Goal: Information Seeking & Learning: Check status

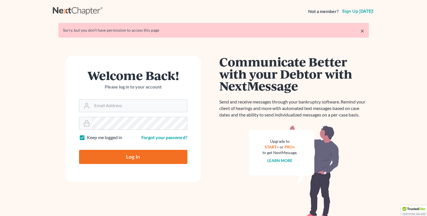
type input "[EMAIL_ADDRESS][DOMAIN_NAME]"
click at [131, 153] on input "Log In" at bounding box center [133, 157] width 108 height 14
type input "Thinking..."
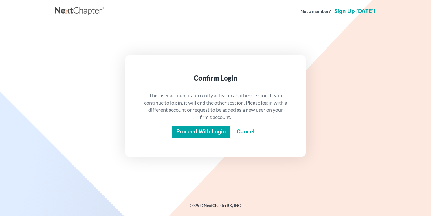
drag, startPoint x: 196, startPoint y: 140, endPoint x: 198, endPoint y: 134, distance: 6.4
click at [198, 134] on div "This user account is currently active in another session. If you continue to lo…" at bounding box center [215, 115] width 153 height 56
click at [198, 134] on input "Proceed with login" at bounding box center [201, 131] width 59 height 13
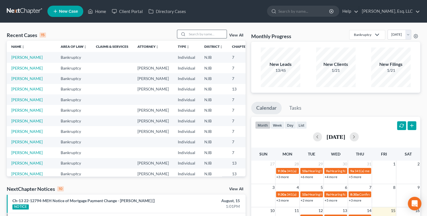
click at [219, 36] on input "search" at bounding box center [206, 34] width 39 height 8
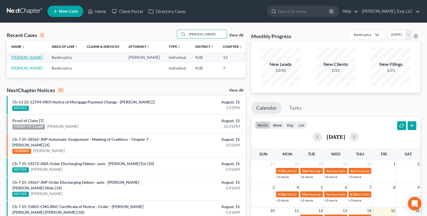
type input "[PERSON_NAME]"
click at [16, 58] on link "[PERSON_NAME]" at bounding box center [26, 57] width 31 height 5
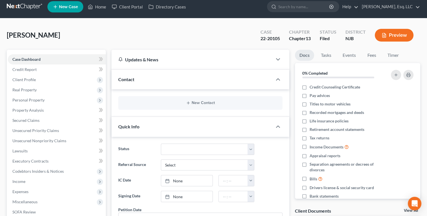
scroll to position [3, 0]
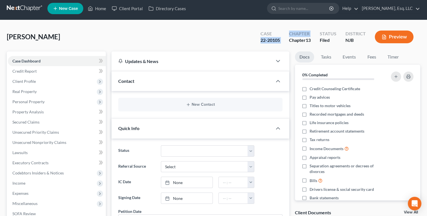
drag, startPoint x: 258, startPoint y: 41, endPoint x: 287, endPoint y: 39, distance: 29.4
click at [287, 39] on div "Case 22-20105 Chapter Chapter 13 Status Filed District [GEOGRAPHIC_DATA] Preview" at bounding box center [338, 37] width 164 height 17
click at [287, 39] on div "Chapter Chapter 13" at bounding box center [299, 37] width 31 height 17
click at [269, 41] on div "22-20105" at bounding box center [269, 40] width 19 height 6
drag, startPoint x: 259, startPoint y: 39, endPoint x: 279, endPoint y: 40, distance: 19.8
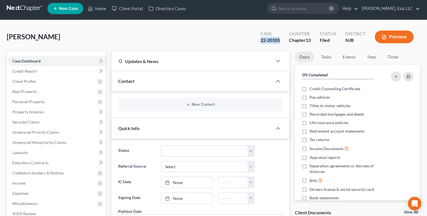
click at [279, 40] on div "Case 22-20105" at bounding box center [270, 37] width 28 height 17
click at [279, 40] on div "22-20105" at bounding box center [269, 40] width 19 height 6
click at [279, 42] on div "22-20105" at bounding box center [269, 40] width 19 height 6
drag, startPoint x: 258, startPoint y: 41, endPoint x: 281, endPoint y: 41, distance: 22.9
click at [281, 41] on div "Case 22-20105" at bounding box center [270, 37] width 28 height 17
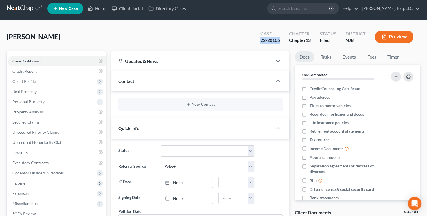
copy div "22-20105"
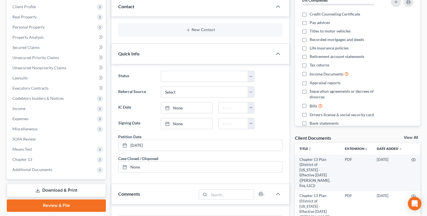
scroll to position [78, 0]
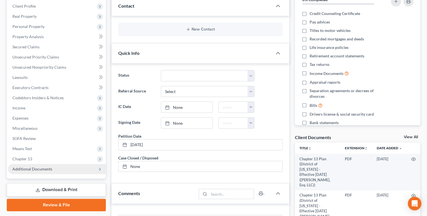
click at [18, 170] on span "Additional Documents" at bounding box center [32, 168] width 40 height 5
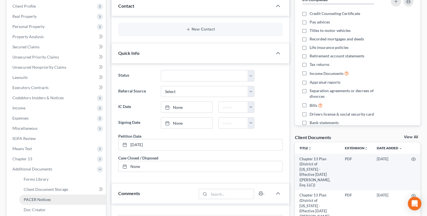
click at [24, 199] on span "PACER Notices" at bounding box center [37, 199] width 27 height 5
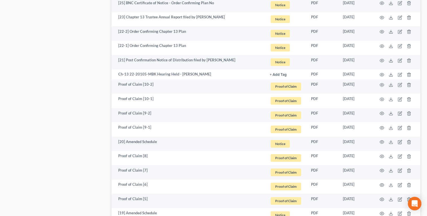
scroll to position [520, 0]
